Goal: Task Accomplishment & Management: Manage account settings

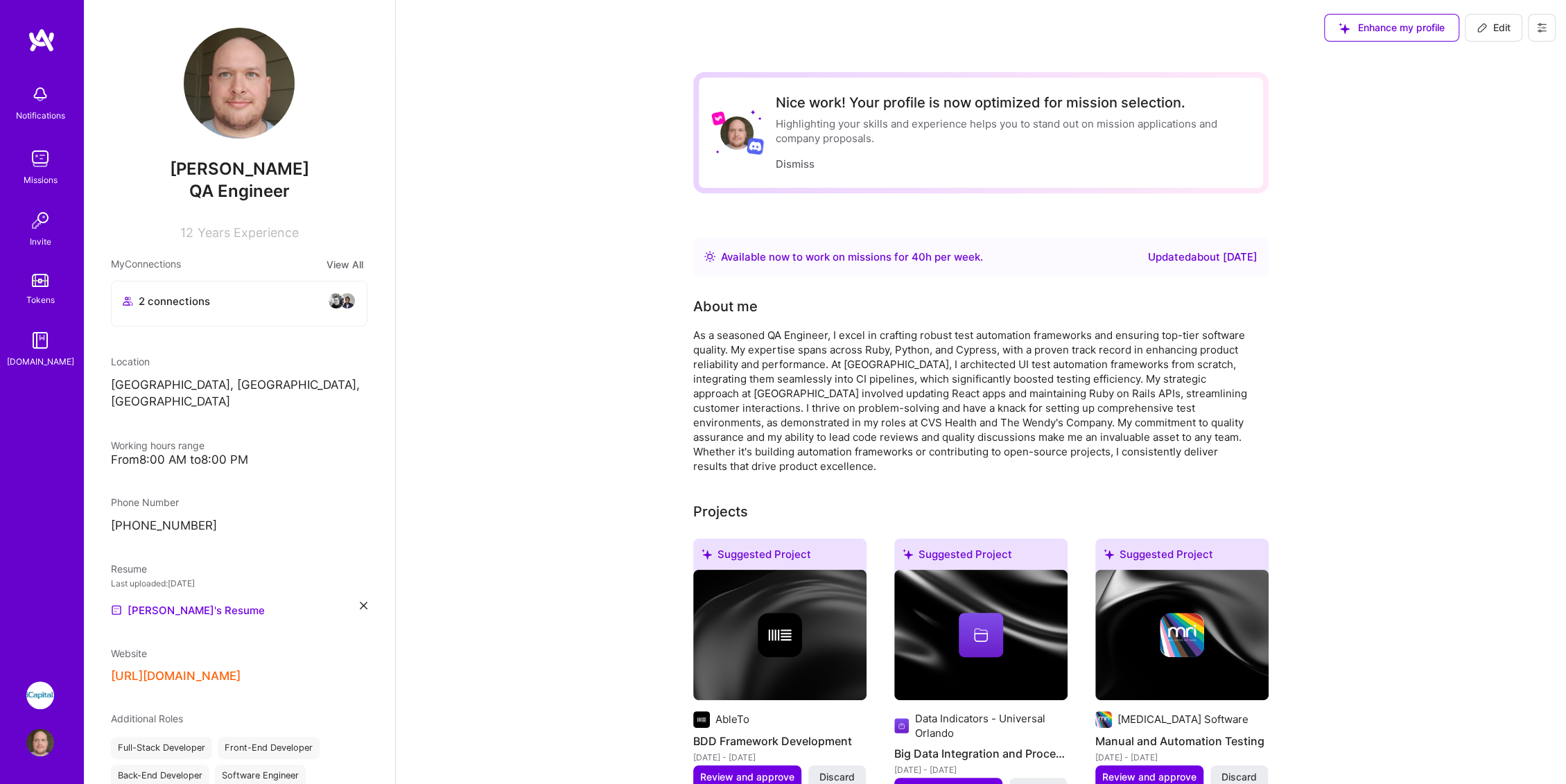
click at [40, 687] on img at bounding box center [40, 695] width 28 height 28
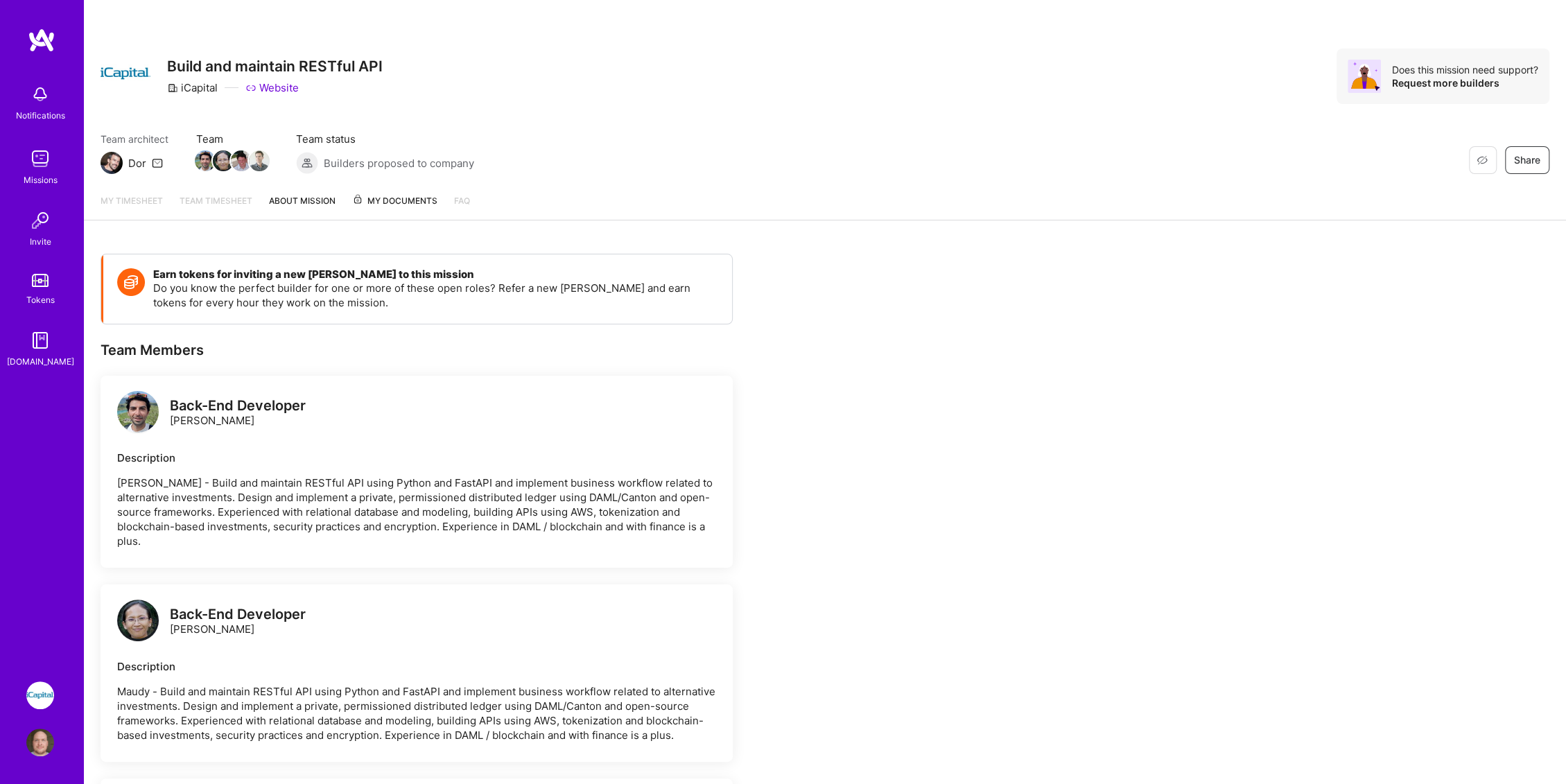
click at [385, 201] on span "My Documents" at bounding box center [395, 201] width 86 height 15
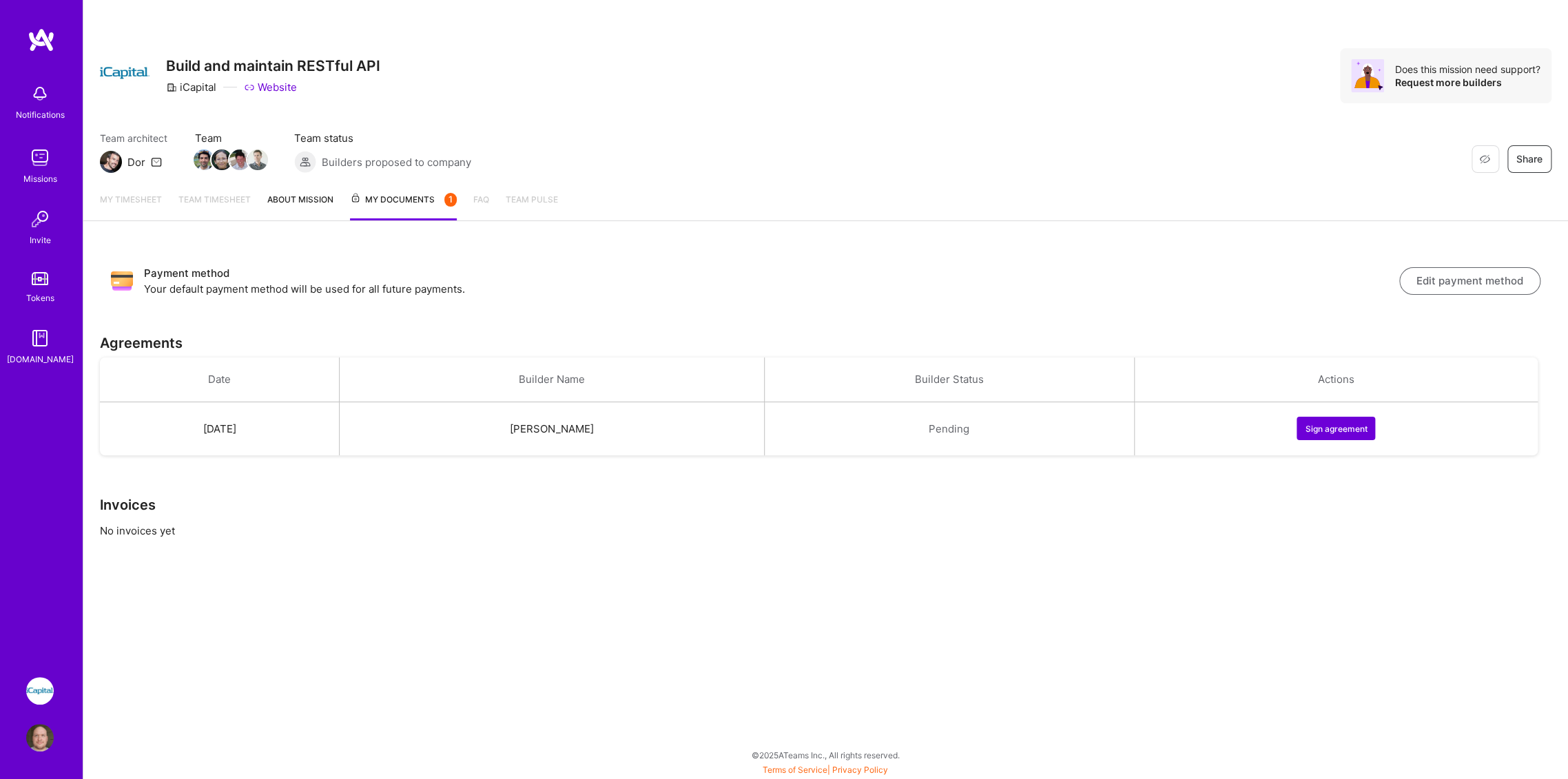
click at [443, 166] on span "Builders proposed to company" at bounding box center [396, 162] width 149 height 14
click at [1343, 432] on button "Sign agreement" at bounding box center [1336, 428] width 79 height 24
click at [44, 738] on img at bounding box center [40, 738] width 28 height 28
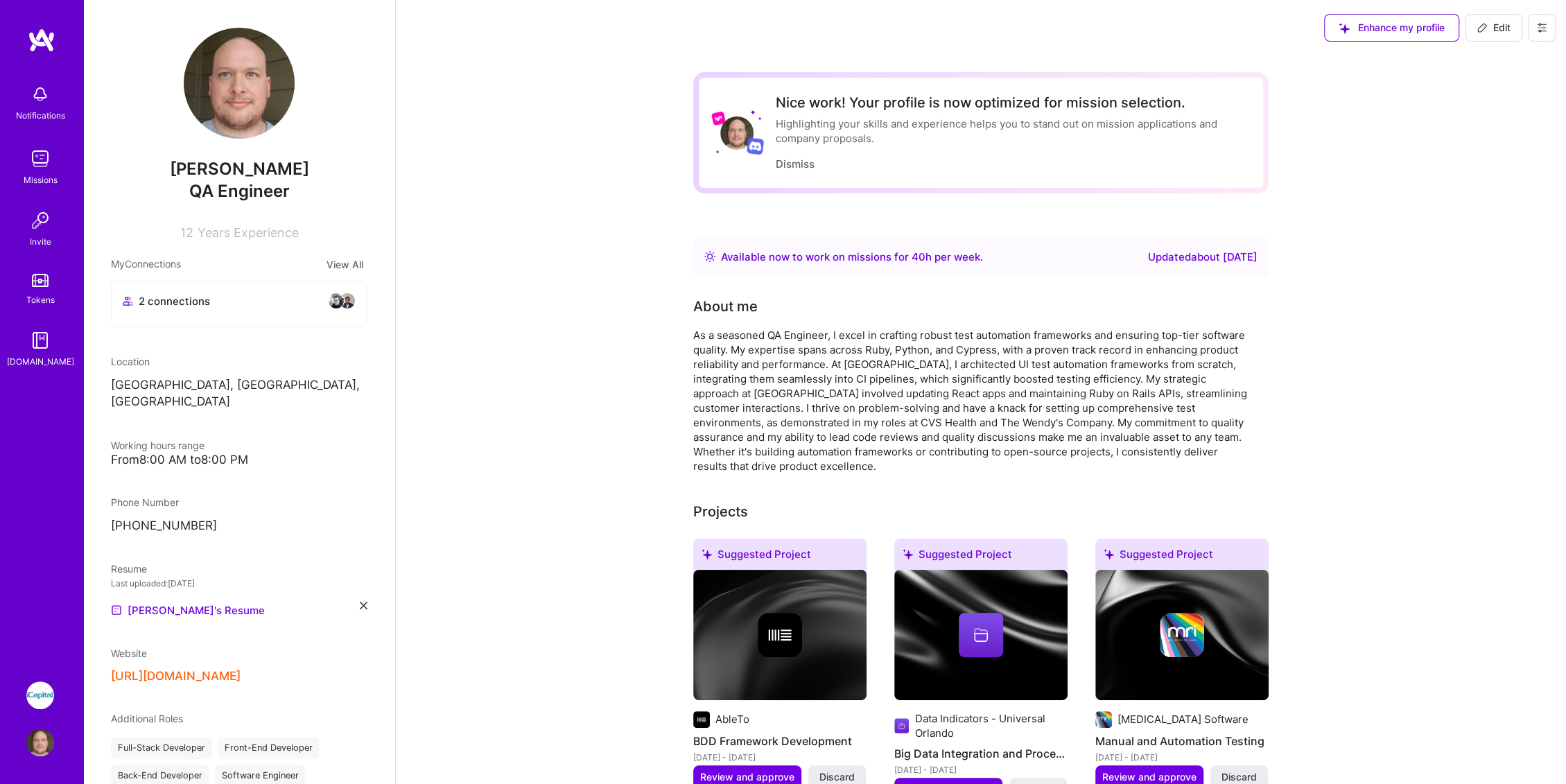
click at [1545, 29] on icon at bounding box center [1542, 27] width 11 height 11
click at [1496, 135] on button "Log Out" at bounding box center [1503, 129] width 104 height 35
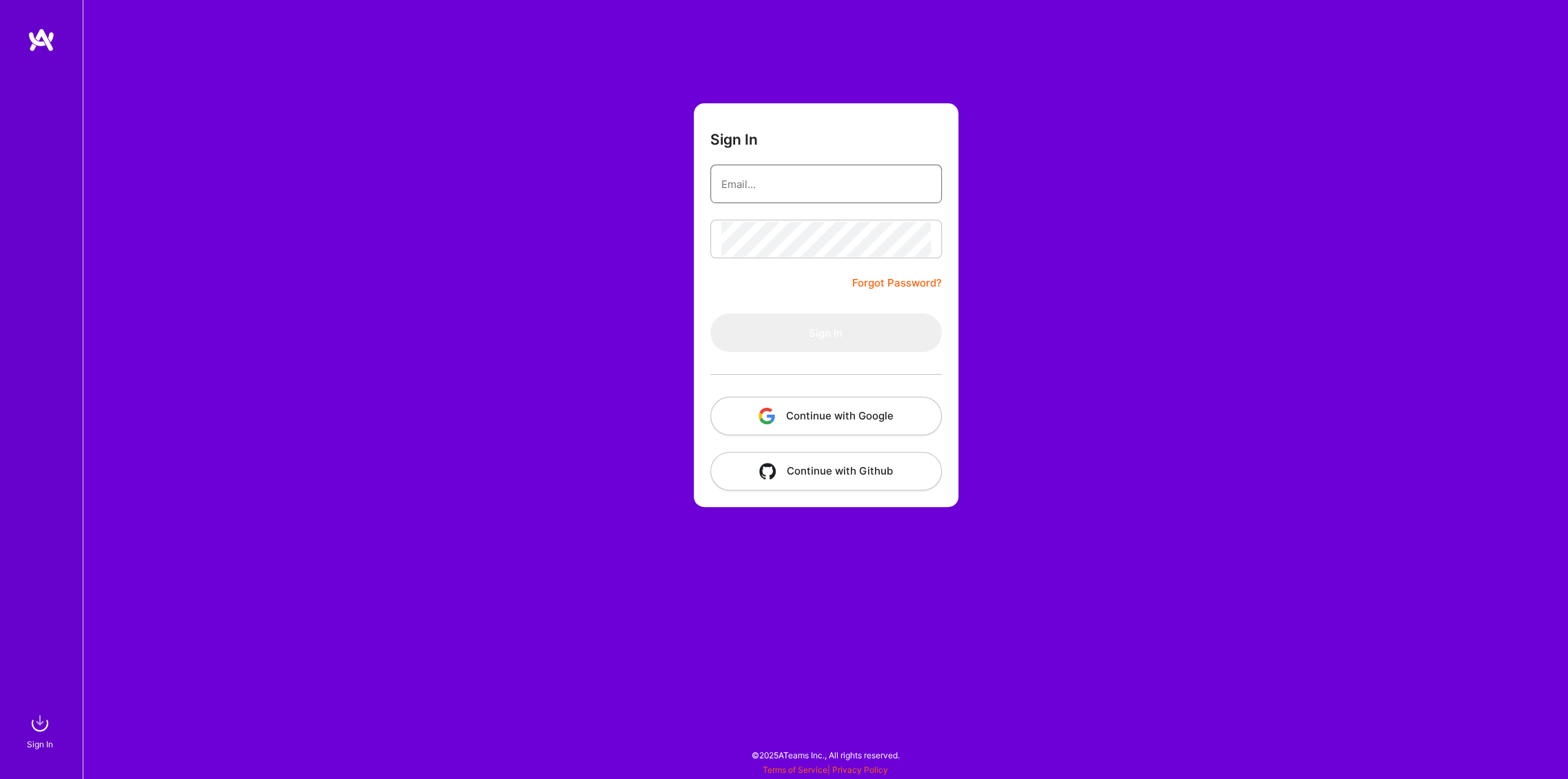
click at [789, 186] on input "email" at bounding box center [826, 184] width 209 height 35
click at [842, 409] on button "Continue with Google" at bounding box center [827, 416] width 232 height 39
